Goal: Information Seeking & Learning: Learn about a topic

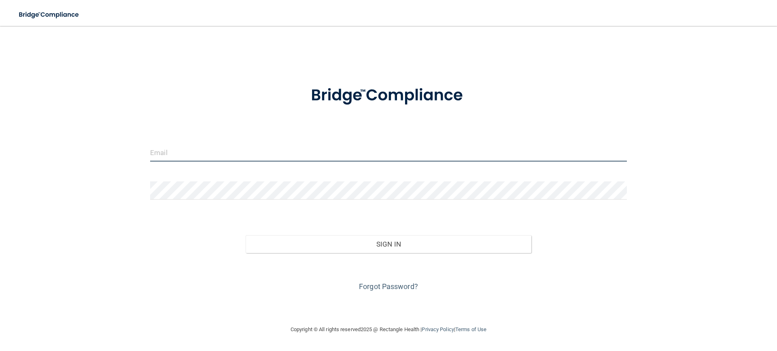
click at [246, 148] on input "email" at bounding box center [388, 152] width 477 height 18
type input "[PERSON_NAME][EMAIL_ADDRESS][PERSON_NAME][DOMAIN_NAME]"
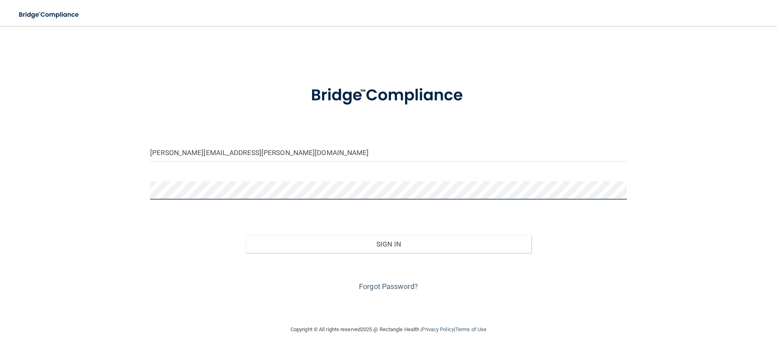
click at [246, 235] on button "Sign In" at bounding box center [389, 244] width 286 height 18
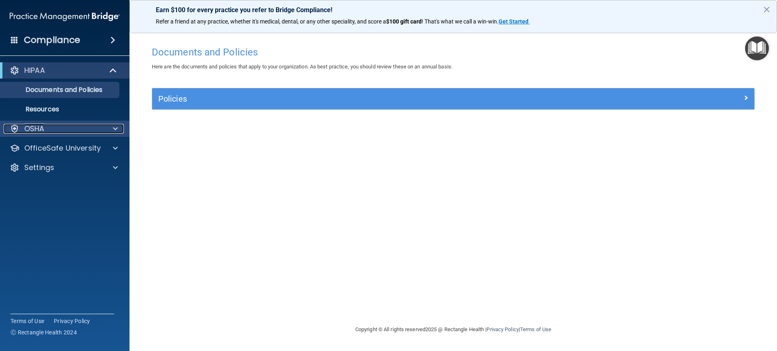
click at [57, 128] on div "OSHA" at bounding box center [54, 129] width 100 height 10
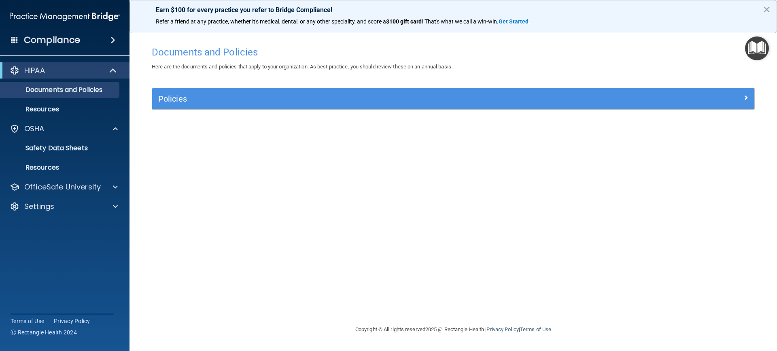
click at [79, 43] on h4 "Compliance" at bounding box center [52, 39] width 56 height 11
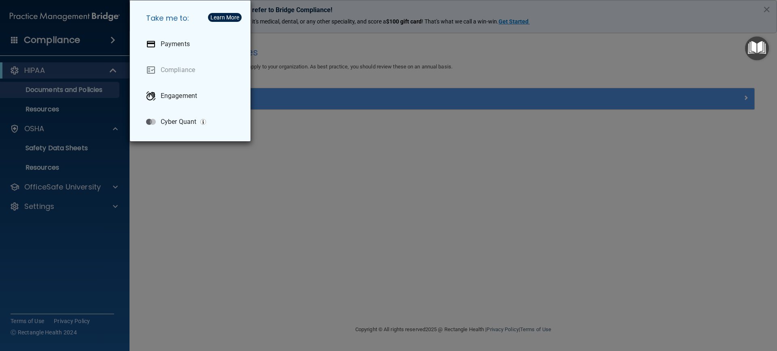
click at [84, 74] on div "Take me to: Payments Compliance Engagement Cyber Quant" at bounding box center [388, 175] width 777 height 351
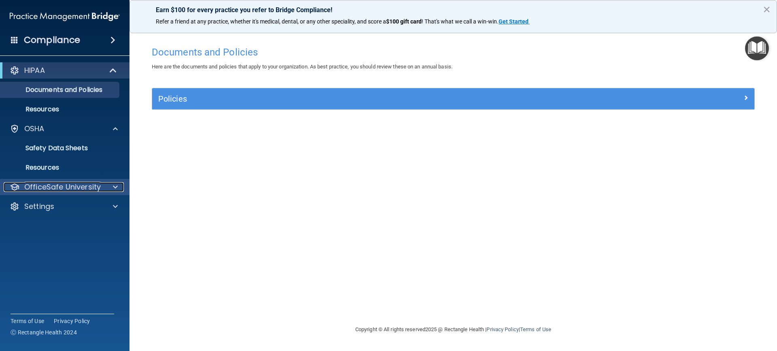
click at [73, 183] on p "OfficeSafe University" at bounding box center [62, 187] width 77 height 10
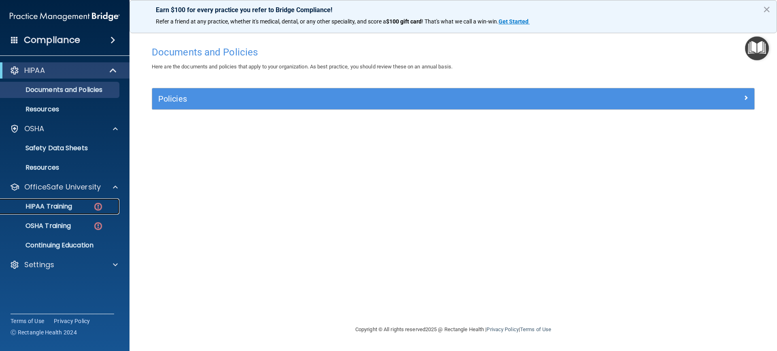
click at [65, 202] on p "HIPAA Training" at bounding box center [38, 206] width 67 height 8
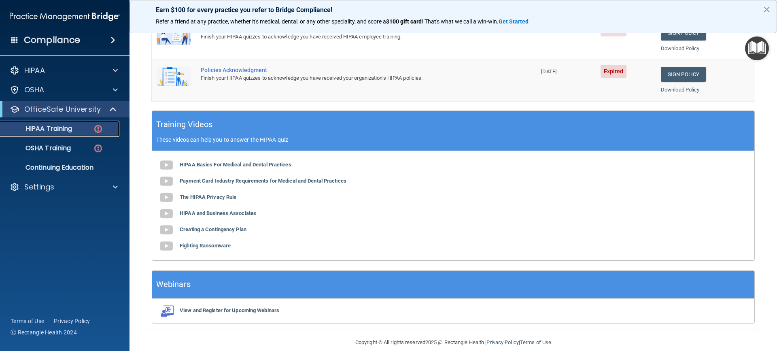
scroll to position [259, 0]
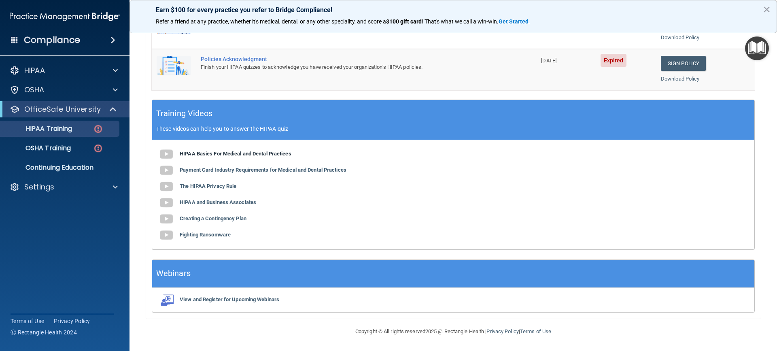
click at [231, 153] on b "HIPAA Basics For Medical and Dental Practices" at bounding box center [236, 154] width 112 height 6
click at [232, 168] on b "Payment Card Industry Requirements for Medical and Dental Practices" at bounding box center [263, 170] width 167 height 6
click at [206, 183] on b "The HIPAA Privacy Rule" at bounding box center [208, 186] width 57 height 6
click at [218, 203] on b "HIPAA and Business Associates" at bounding box center [218, 202] width 77 height 6
click at [230, 217] on b "Creating a Contingency Plan" at bounding box center [213, 218] width 67 height 6
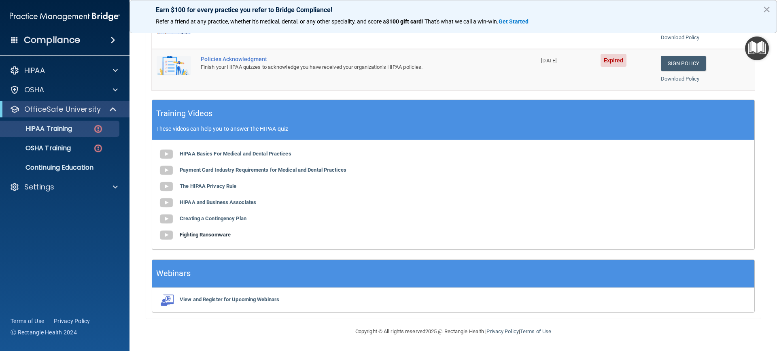
click at [220, 235] on b "Fighting Ransomware" at bounding box center [205, 235] width 51 height 6
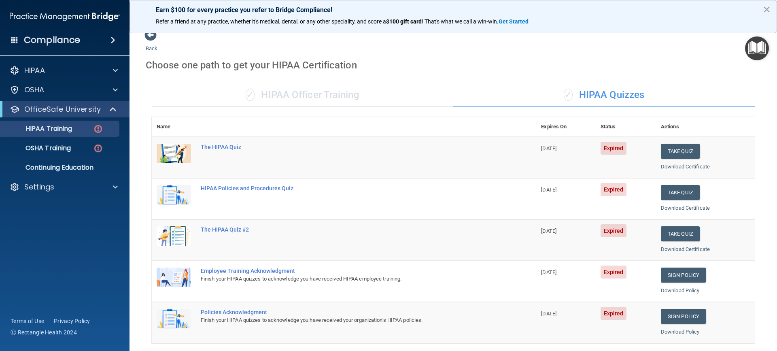
scroll to position [0, 0]
